Goal: Find contact information: Obtain details needed to contact an individual or organization

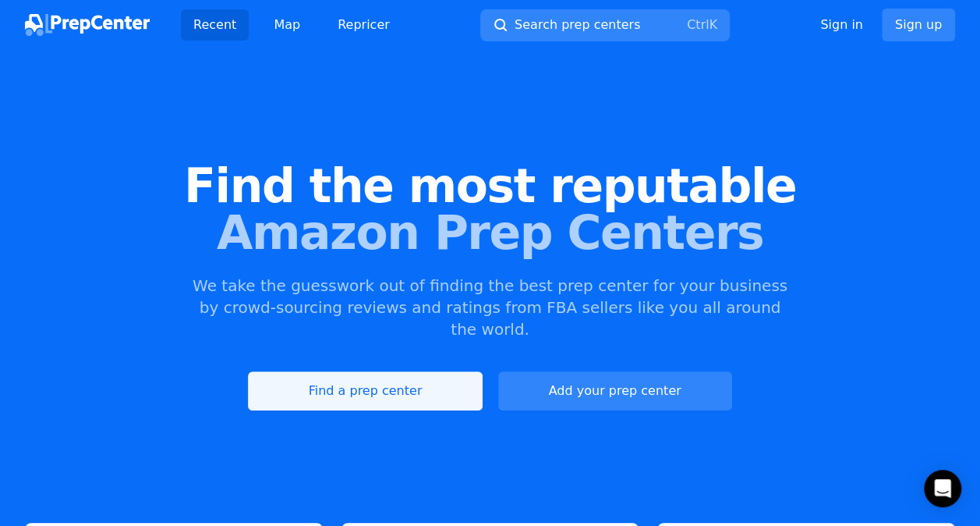
click at [416, 371] on link "Find a prep center" at bounding box center [365, 390] width 234 height 39
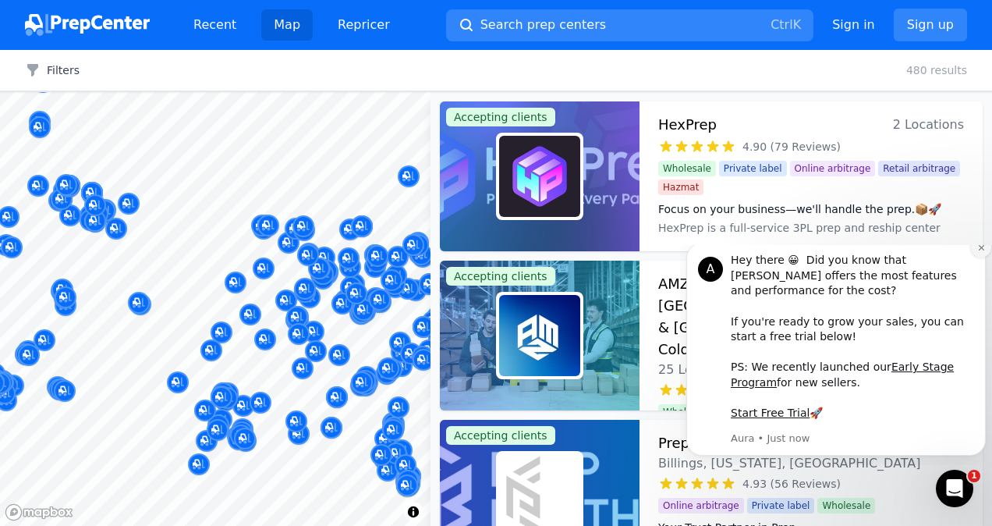
click at [980, 252] on icon "Dismiss notification" at bounding box center [981, 247] width 9 height 9
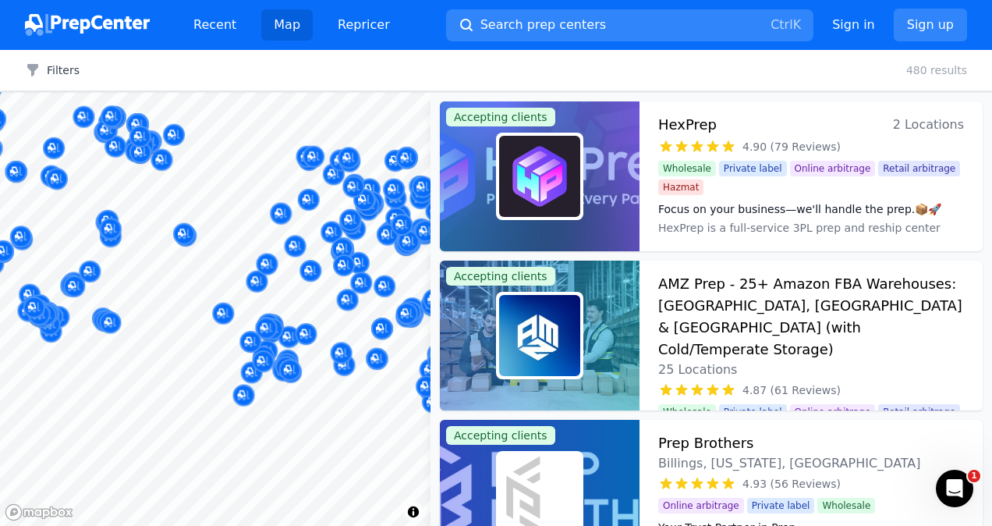
click at [239, 312] on body "Recent Map Repricer Search prep centers Ctrl K Open main menu Sign in Sign up F…" at bounding box center [496, 263] width 992 height 526
click at [243, 360] on body "Recent Map Repricer Search prep centers Ctrl K Open main menu Sign in Sign up F…" at bounding box center [496, 263] width 992 height 526
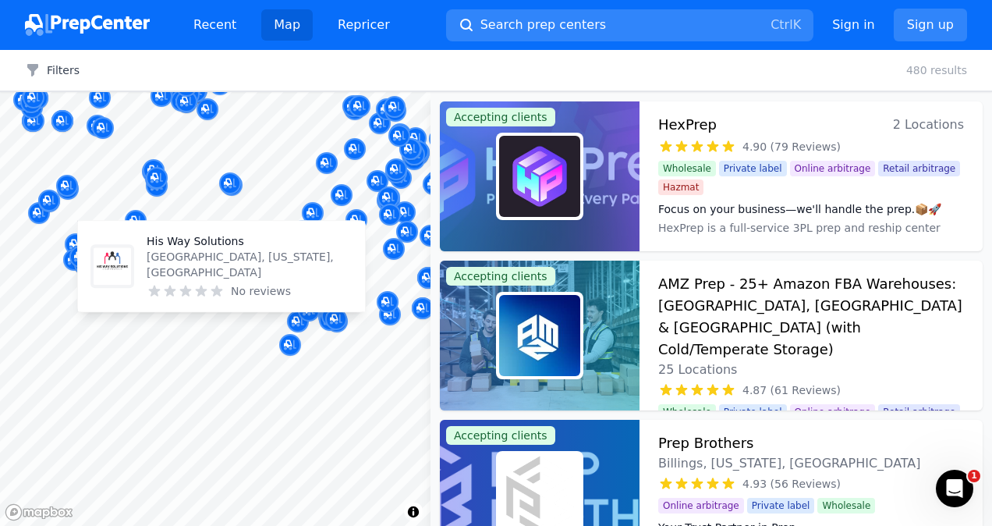
click at [278, 309] on div "His Way Solutions [GEOGRAPHIC_DATA], [US_STATE], [GEOGRAPHIC_DATA] No reviews" at bounding box center [221, 266] width 287 height 90
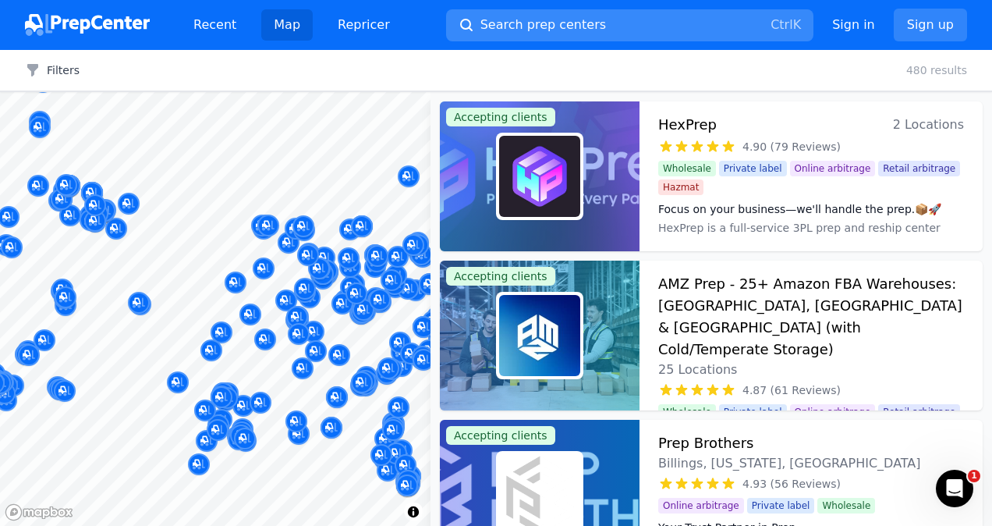
click at [568, 19] on span "Search prep centers" at bounding box center [543, 25] width 126 height 19
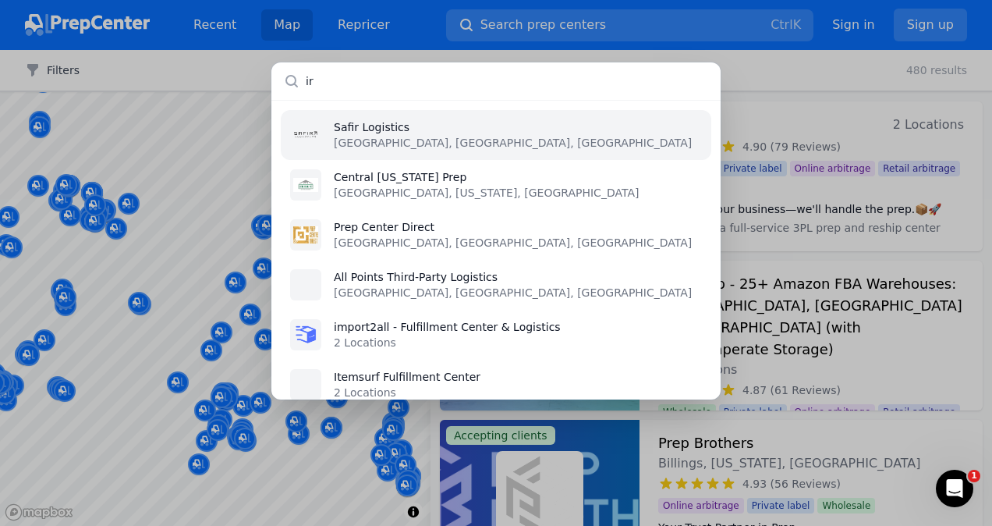
type input "i"
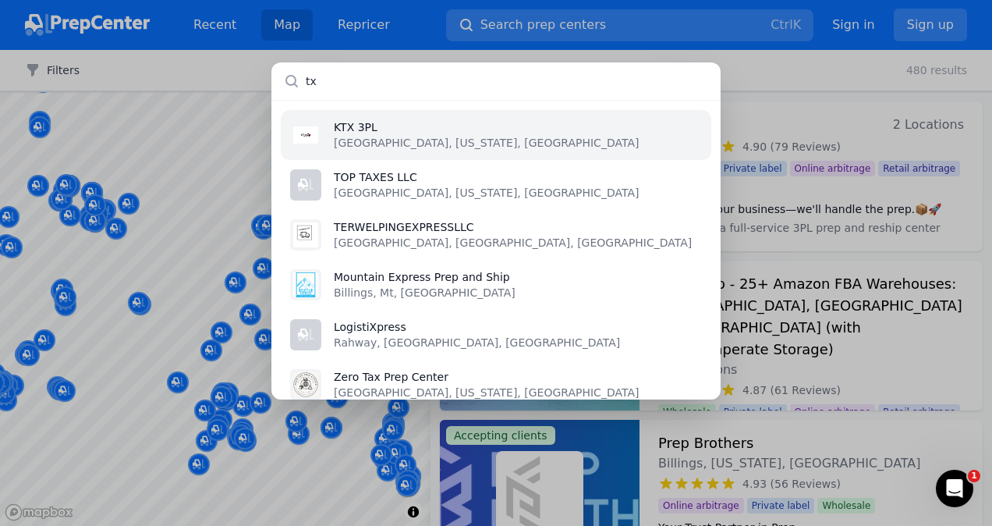
type input "tx"
click at [380, 131] on p "KTX 3PL" at bounding box center [486, 127] width 305 height 16
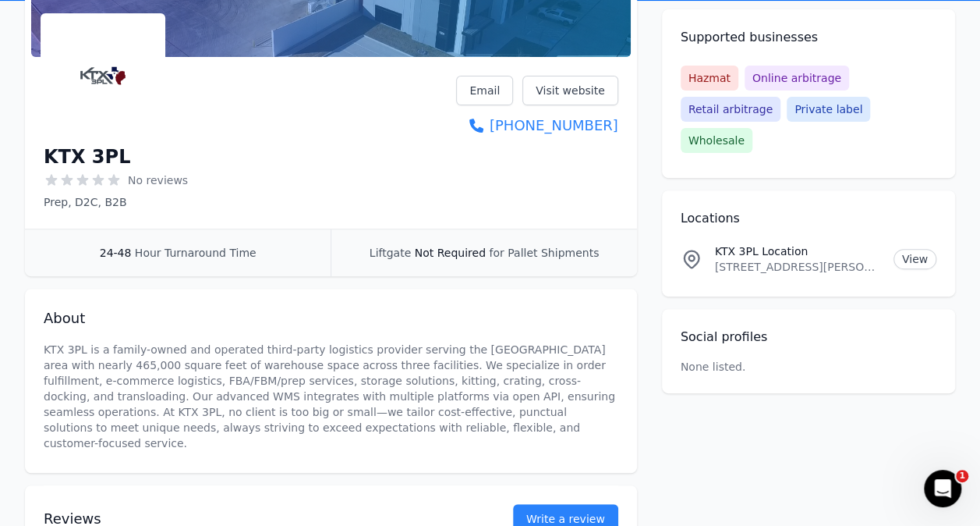
scroll to position [198, 0]
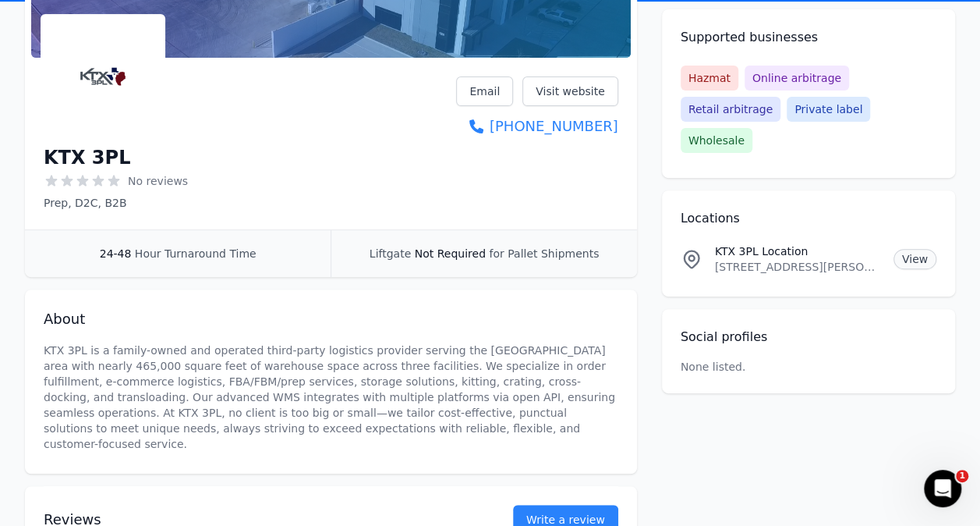
click at [915, 249] on link "View" at bounding box center [915, 259] width 43 height 20
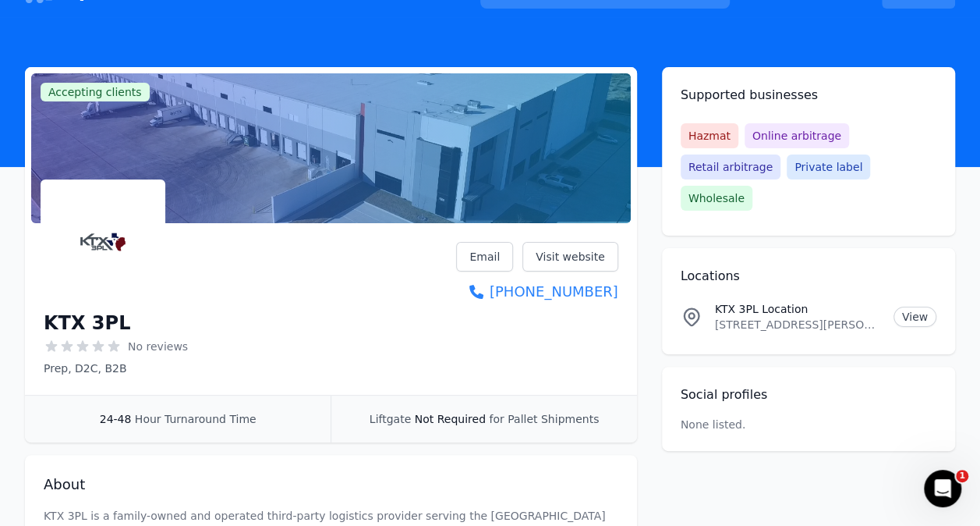
scroll to position [0, 0]
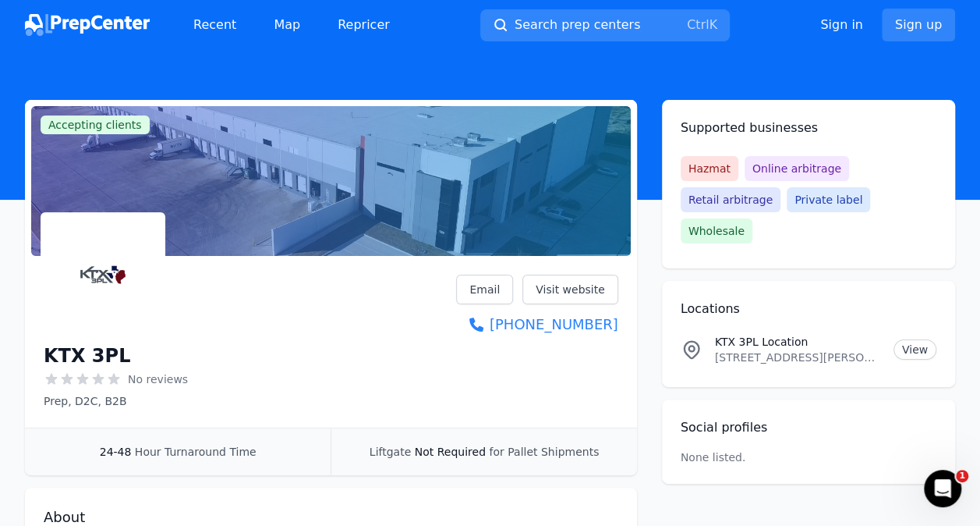
drag, startPoint x: 502, startPoint y: 276, endPoint x: 388, endPoint y: 290, distance: 114.7
click at [388, 290] on div "KTX 3PL No reviews Prep, D2C, B2B Email Visit website [PHONE_NUMBER]" at bounding box center [331, 342] width 575 height 134
click at [131, 253] on img at bounding box center [103, 274] width 119 height 119
click at [496, 296] on link "Email" at bounding box center [484, 290] width 57 height 30
click at [496, 284] on link "Email" at bounding box center [484, 290] width 57 height 30
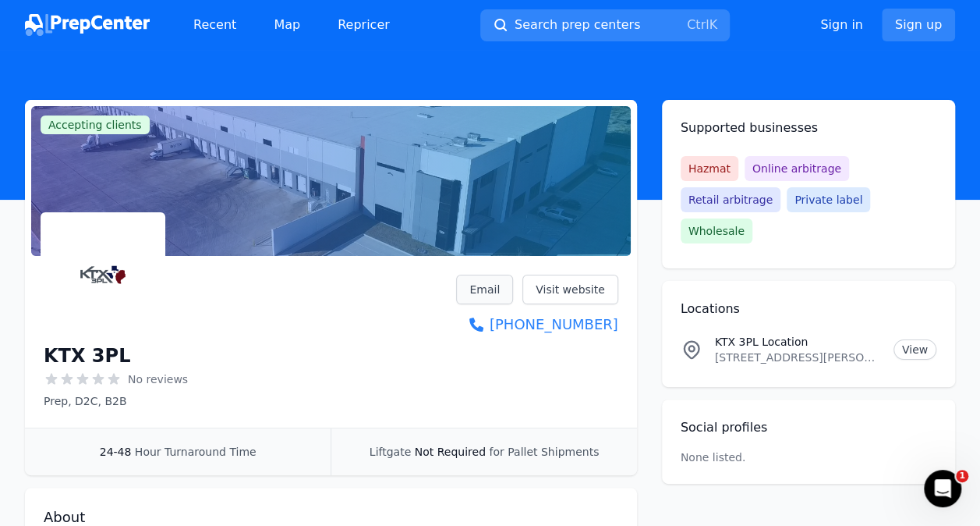
click at [496, 281] on link "Email" at bounding box center [484, 290] width 57 height 30
click at [563, 295] on link "Visit website" at bounding box center [571, 290] width 96 height 30
